Goal: Task Accomplishment & Management: Manage account settings

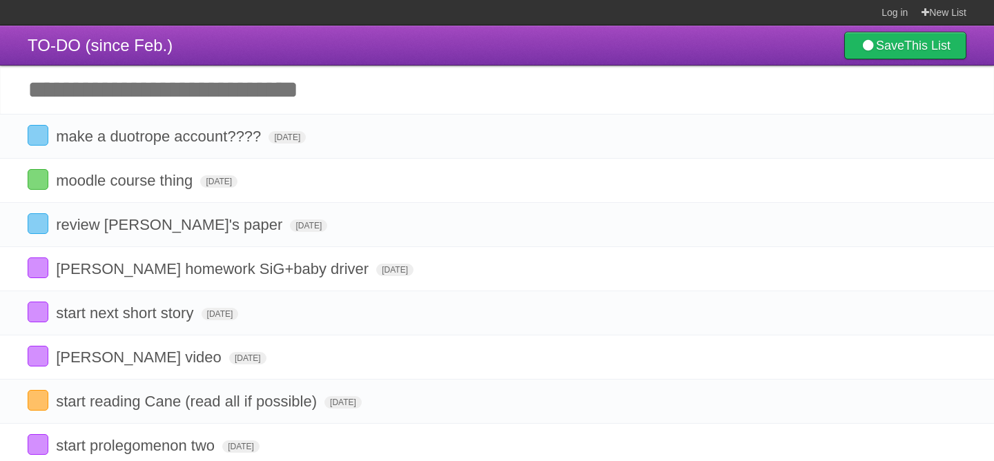
scroll to position [156, 0]
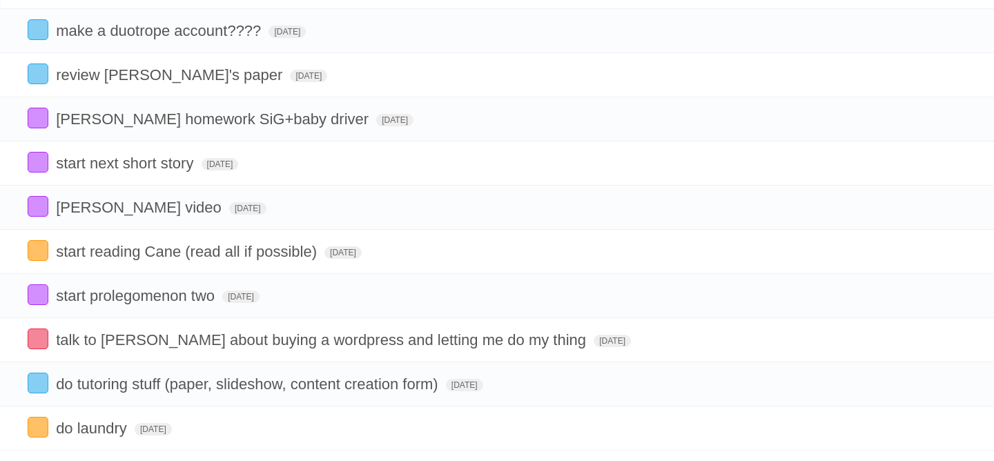
scroll to position [101, 0]
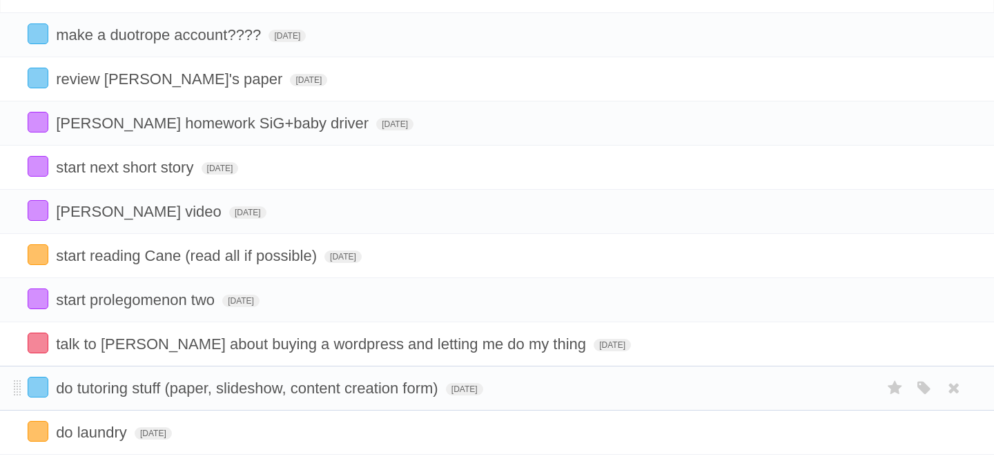
click at [359, 408] on li "do tutoring stuff (paper, slideshow, content creation form) [DATE] White Red Bl…" at bounding box center [497, 388] width 994 height 45
click at [361, 397] on span "do tutoring stuff (paper, slideshow, content creation form)" at bounding box center [249, 387] width 386 height 17
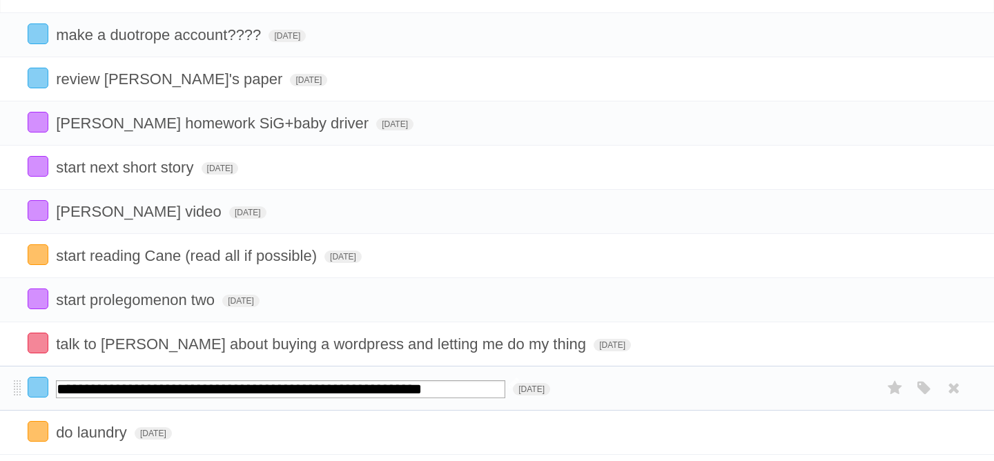
click at [399, 398] on input "**********" at bounding box center [280, 389] width 449 height 18
type input "**********"
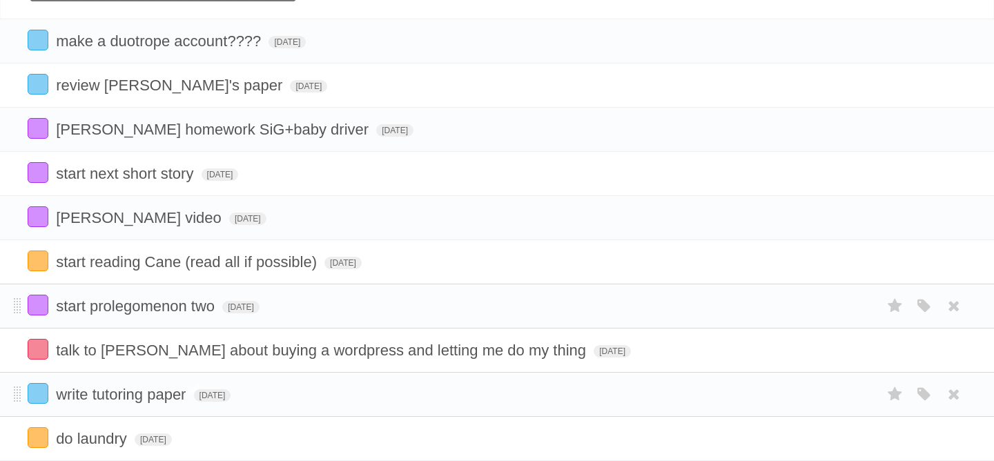
scroll to position [103, 0]
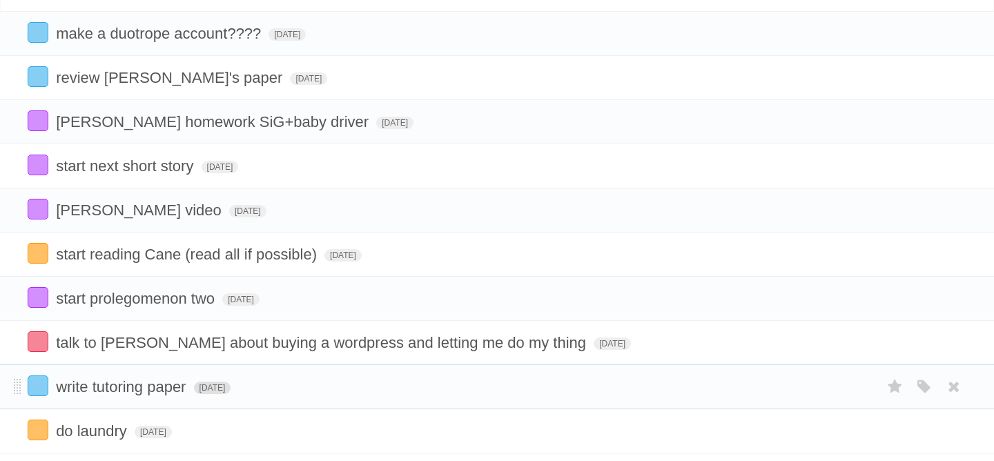
click at [213, 394] on span "[DATE]" at bounding box center [212, 388] width 37 height 12
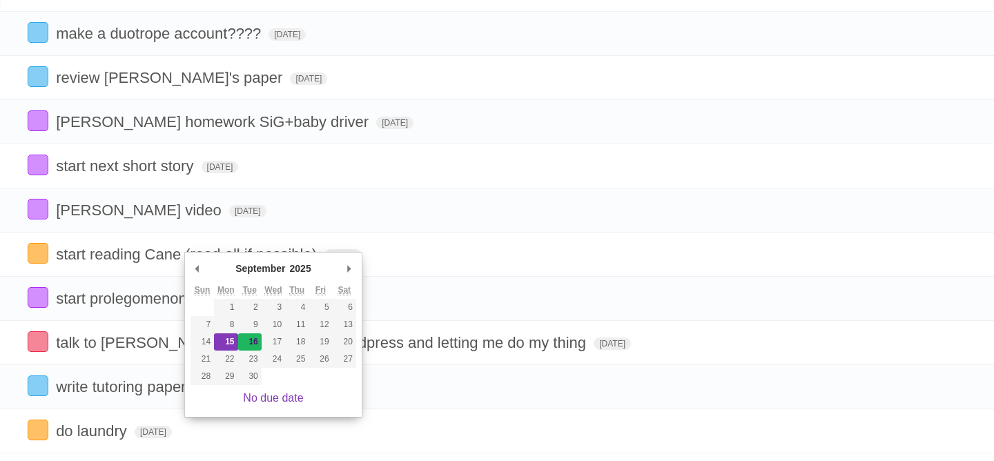
type span "[DATE]"
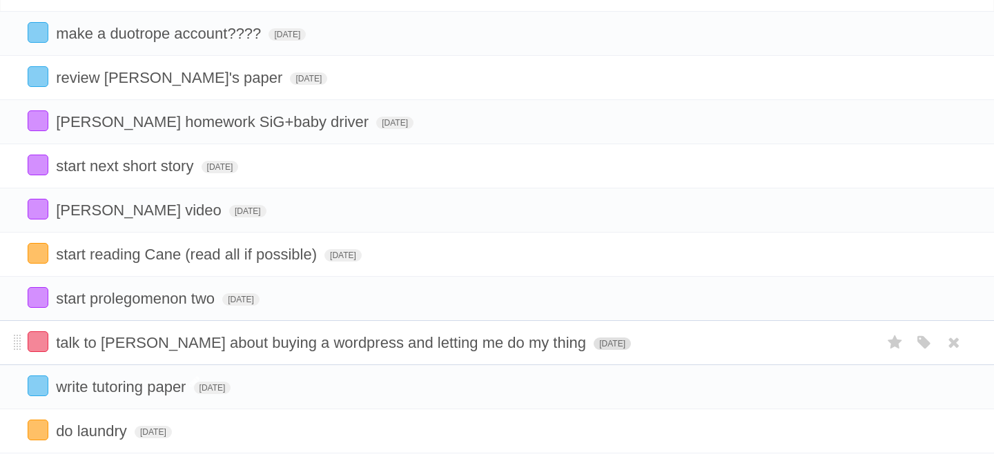
click at [593, 350] on span "[DATE]" at bounding box center [611, 343] width 37 height 12
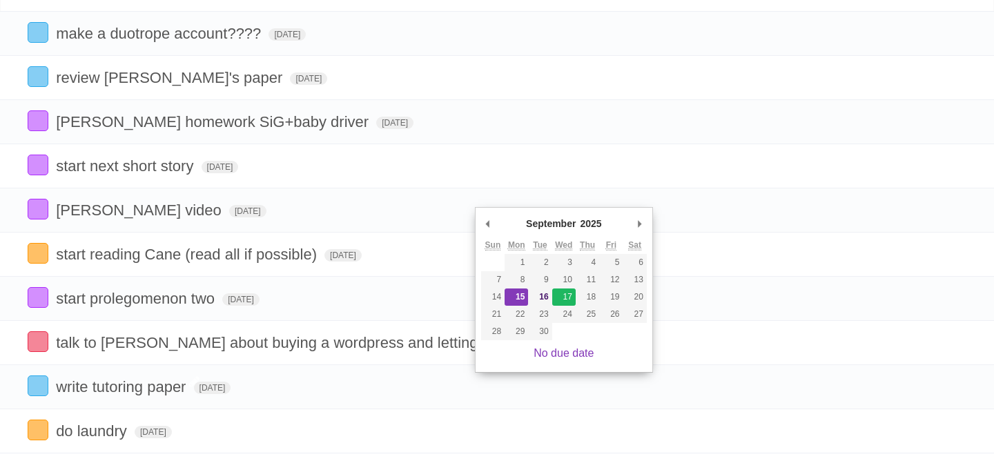
type span "[DATE]"
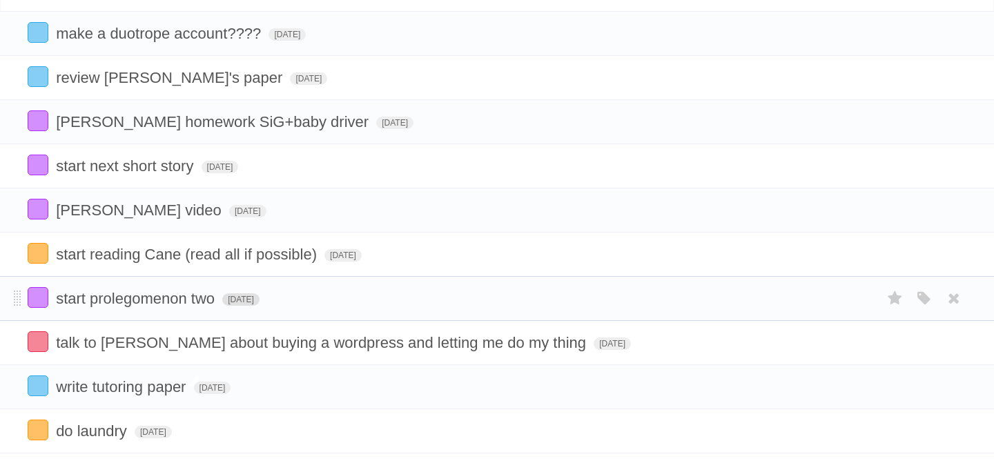
click at [255, 306] on span "[DATE]" at bounding box center [240, 299] width 37 height 12
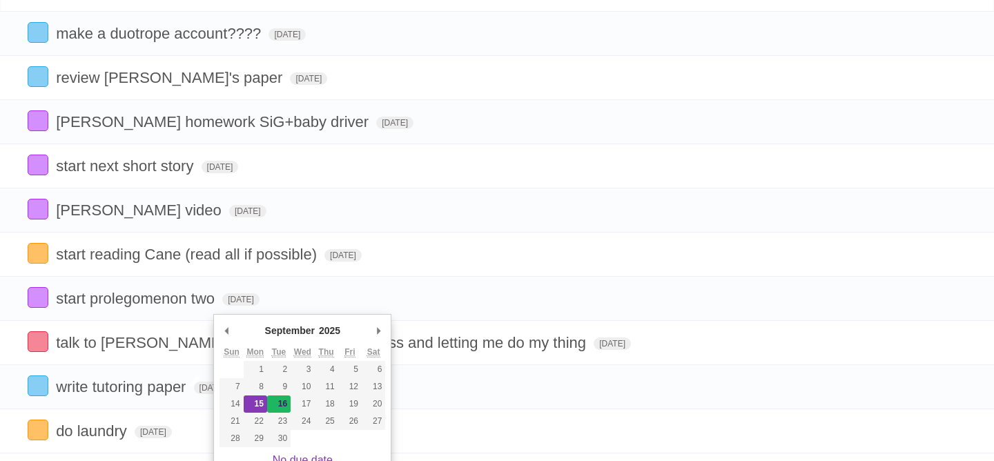
type span "[DATE]"
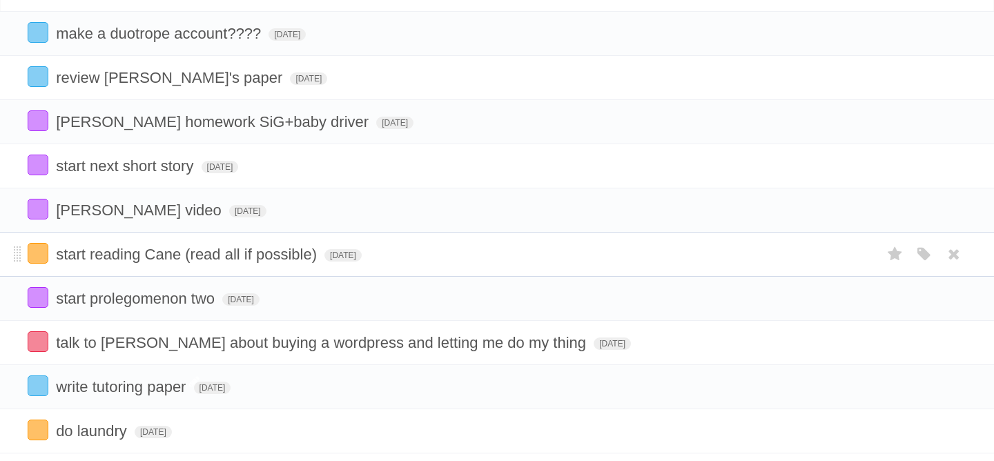
click at [342, 273] on li "start reading Cane (read all if possible) Mon Sep 15 2025 White Red Blue Green …" at bounding box center [497, 254] width 994 height 45
click at [344, 262] on span "[DATE]" at bounding box center [342, 255] width 37 height 12
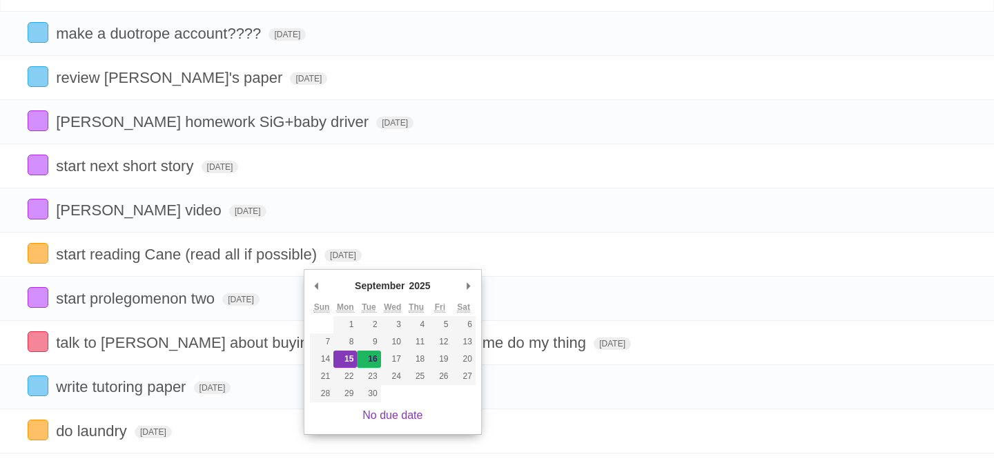
type span "[DATE]"
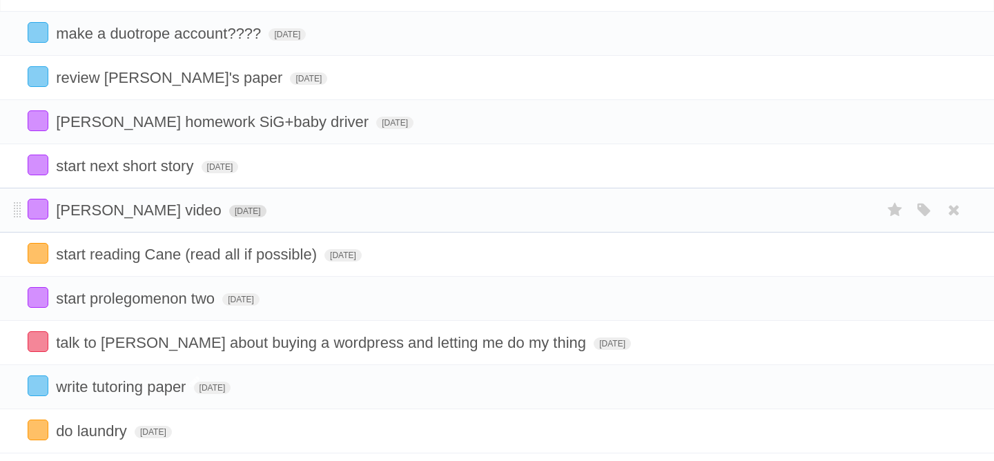
click at [229, 217] on span "[DATE]" at bounding box center [247, 211] width 37 height 12
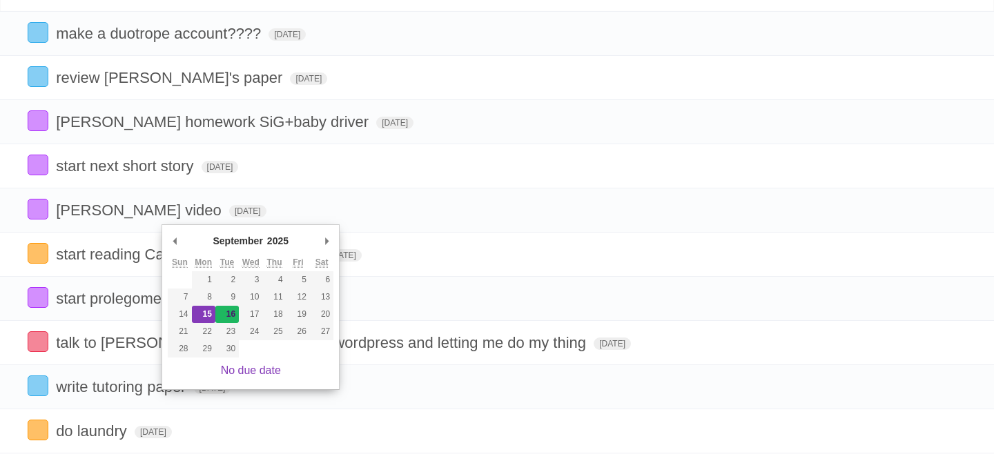
type span "[DATE]"
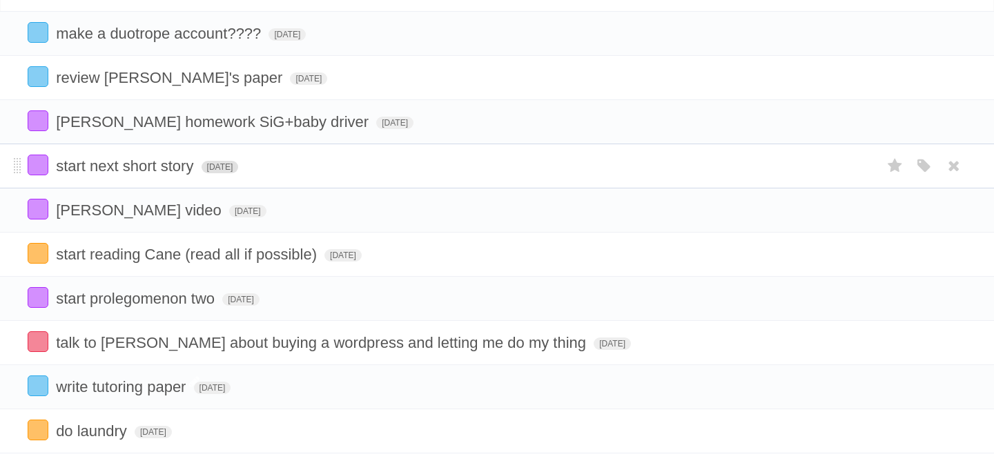
click at [235, 173] on span "[DATE]" at bounding box center [219, 167] width 37 height 12
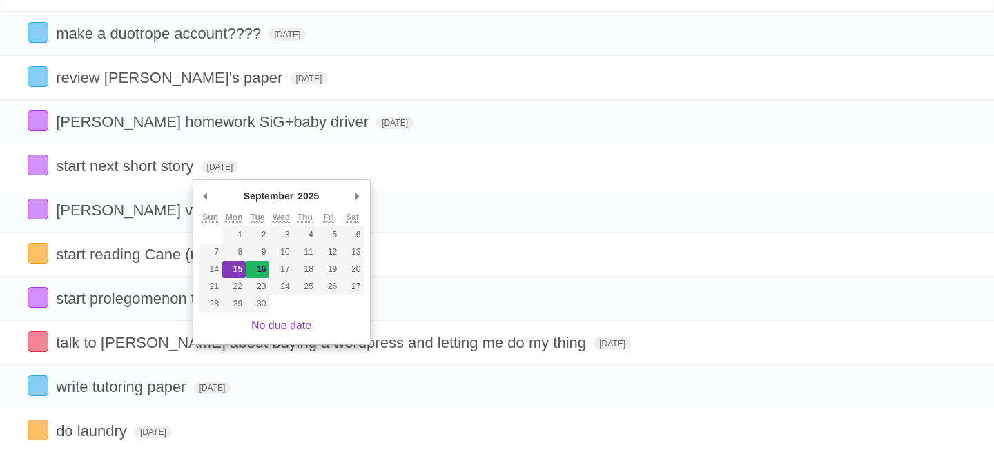
type span "[DATE]"
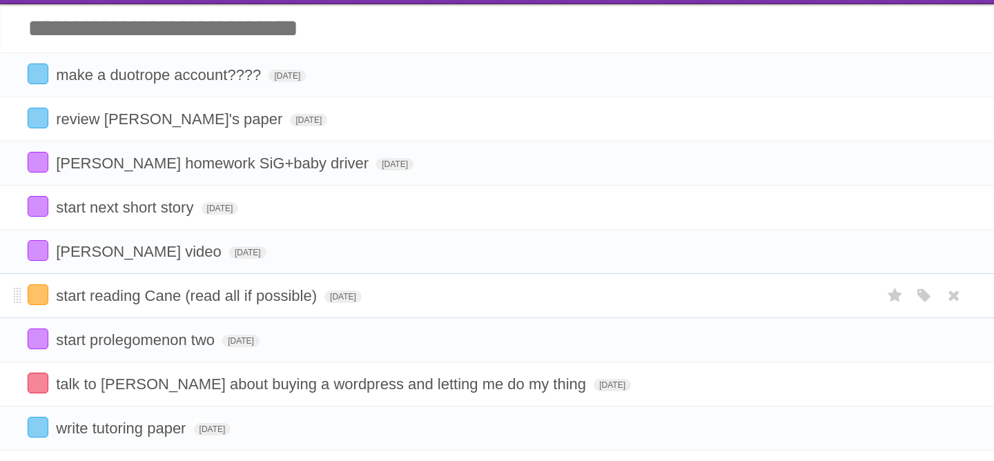
scroll to position [61, 0]
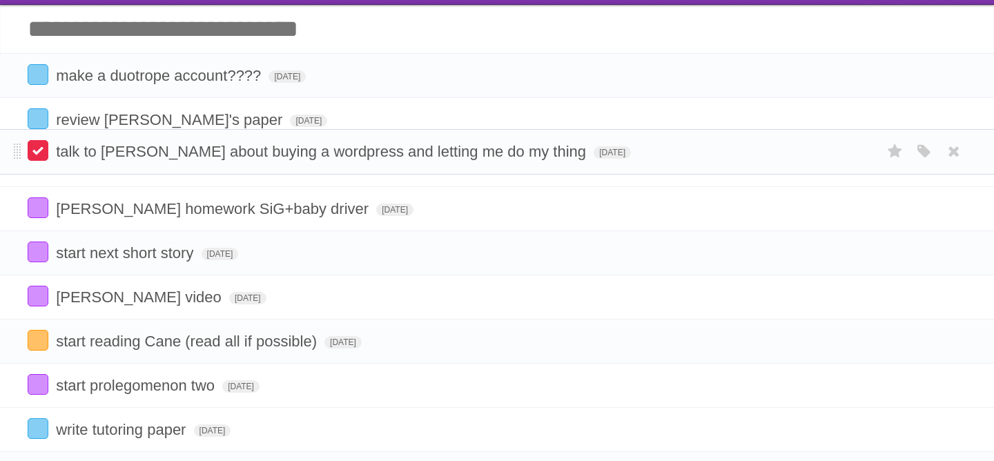
drag, startPoint x: 18, startPoint y: 395, endPoint x: 37, endPoint y: 155, distance: 240.8
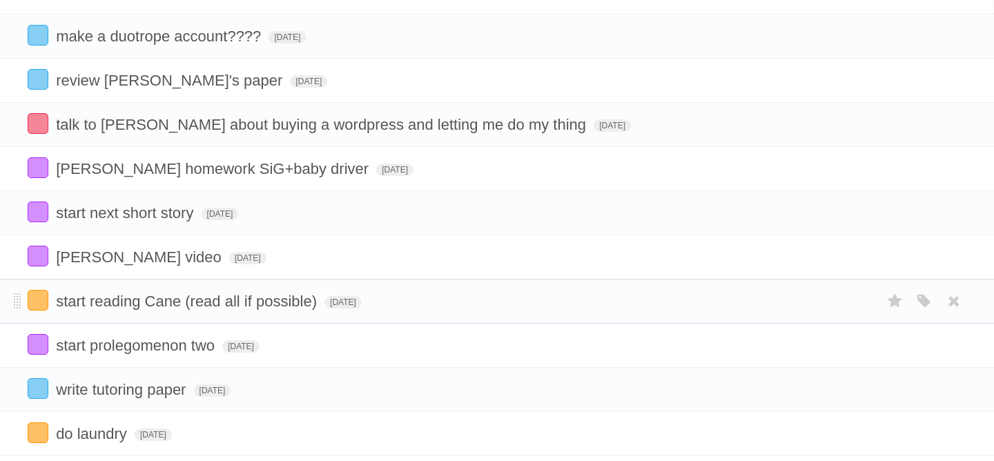
scroll to position [99, 0]
